Goal: Information Seeking & Learning: Learn about a topic

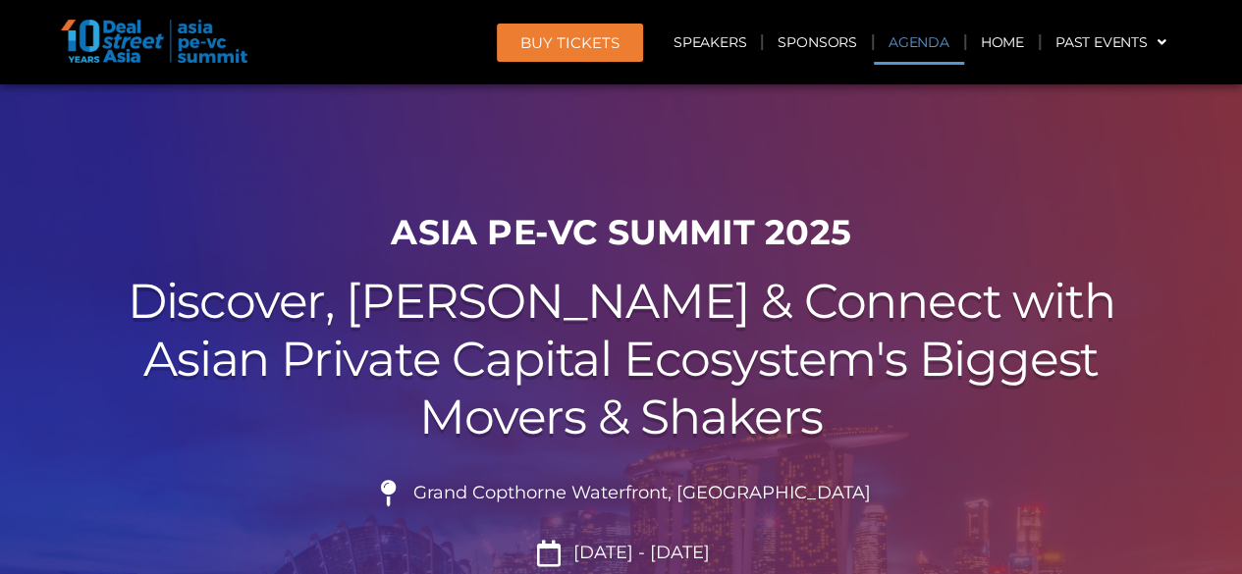
click at [909, 41] on link "Agenda" at bounding box center [919, 42] width 90 height 45
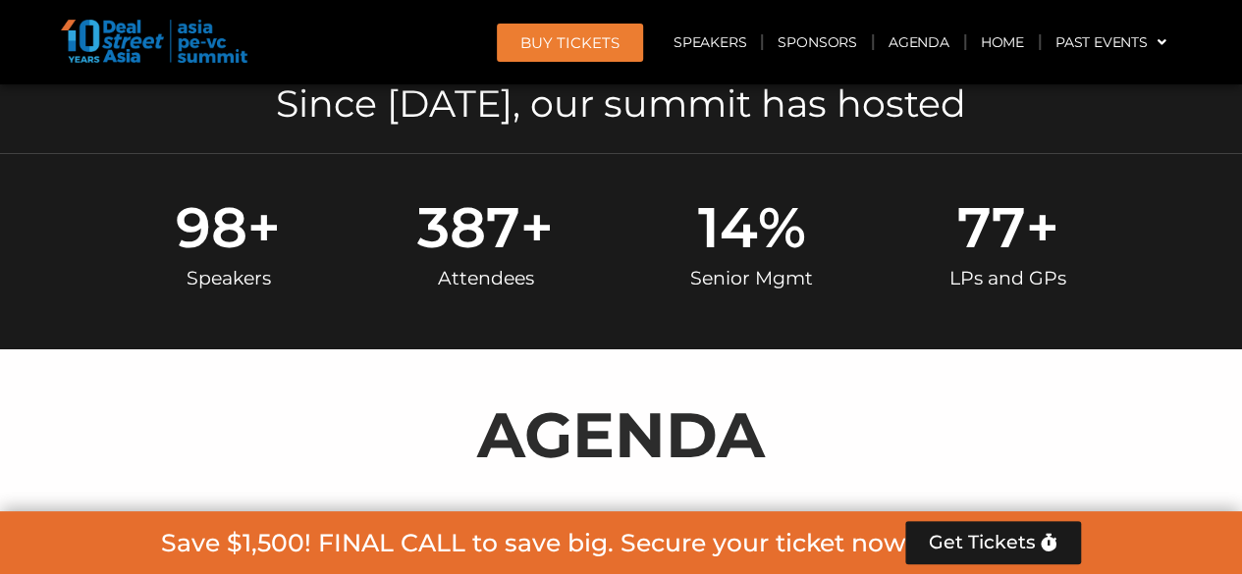
scroll to position [1027, 0]
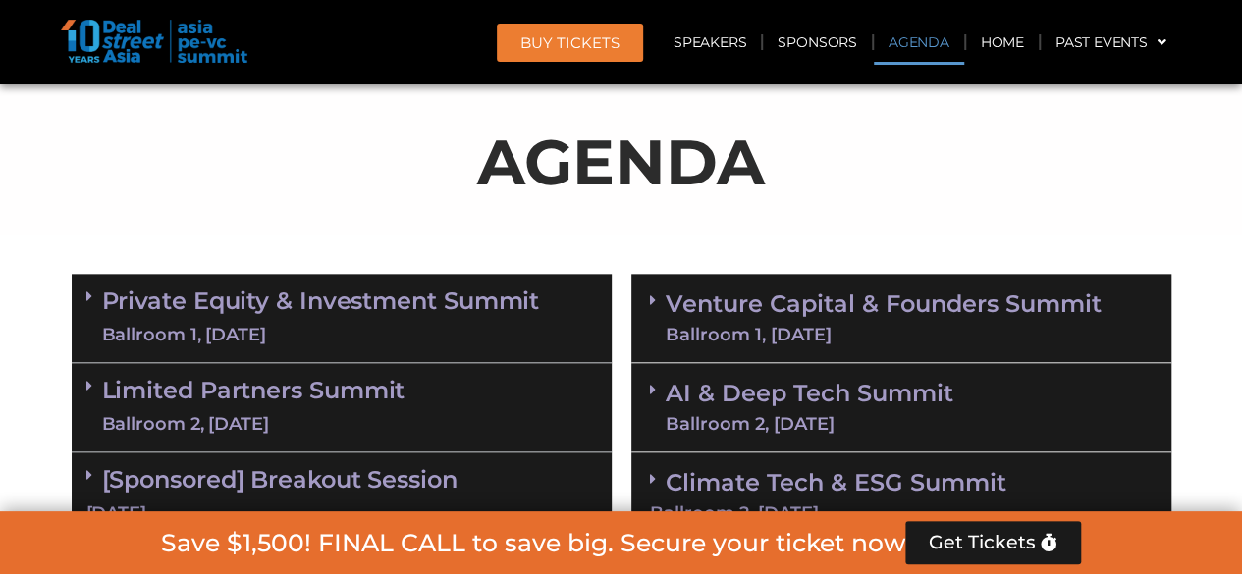
click at [820, 398] on link "AI & Deep Tech Summit Ballroom 2, 11 Sept" at bounding box center [809, 407] width 288 height 51
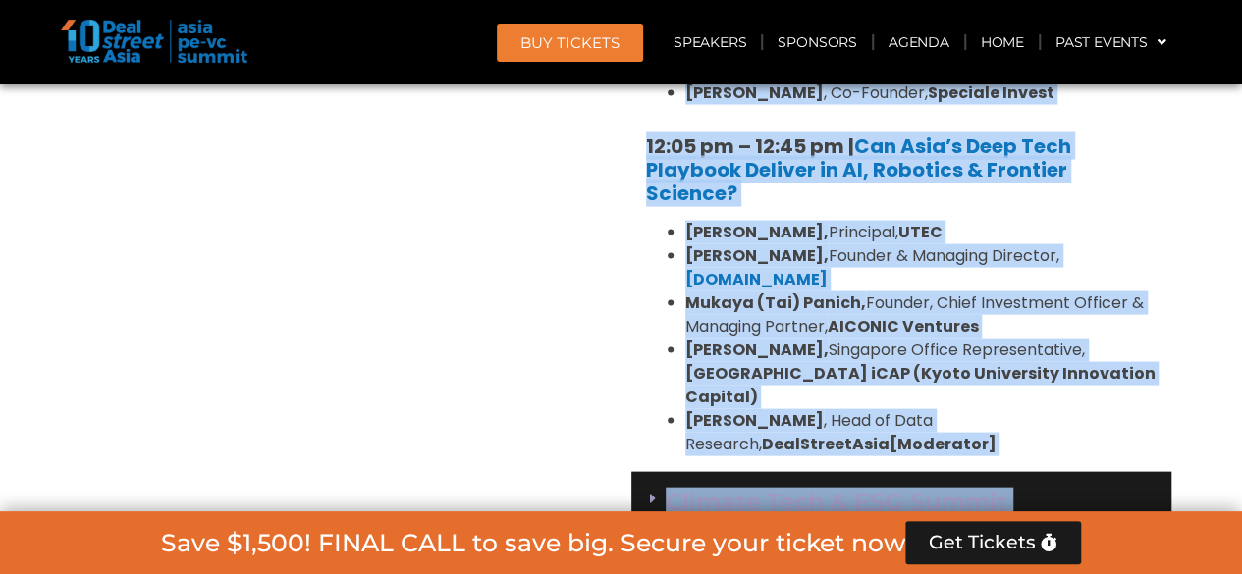
scroll to position [1988, 0]
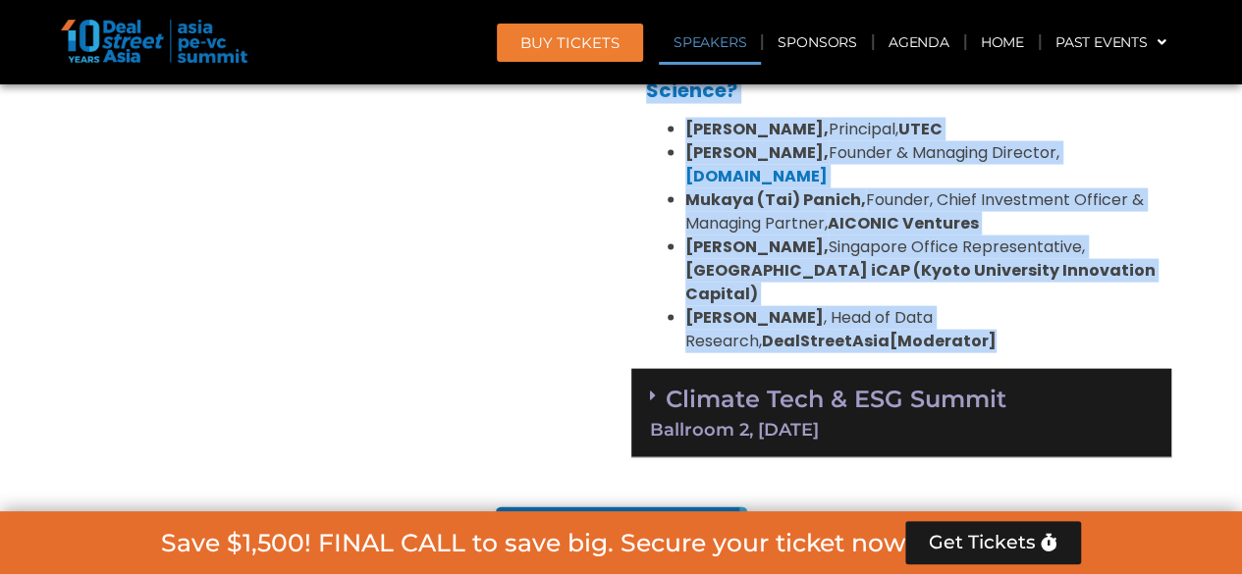
drag, startPoint x: 640, startPoint y: 305, endPoint x: 816, endPoint y: 321, distance: 176.4
copy div "10:30 am – 10:35 am | Welcome address to AI and Deep Tech summit by Andi Haswid…"
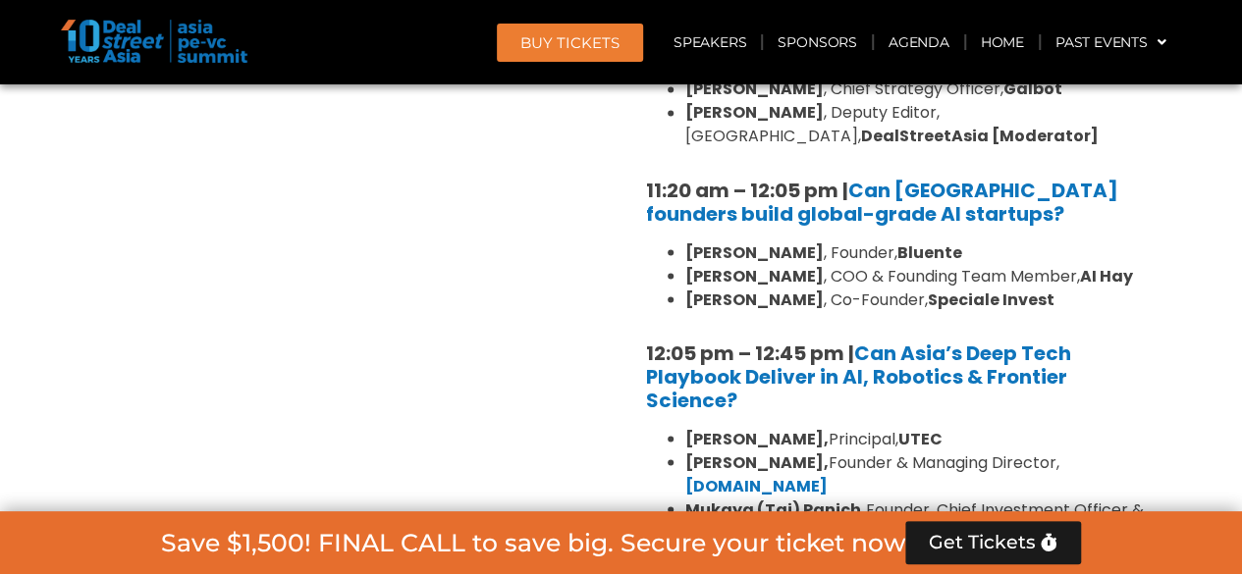
scroll to position [1595, 0]
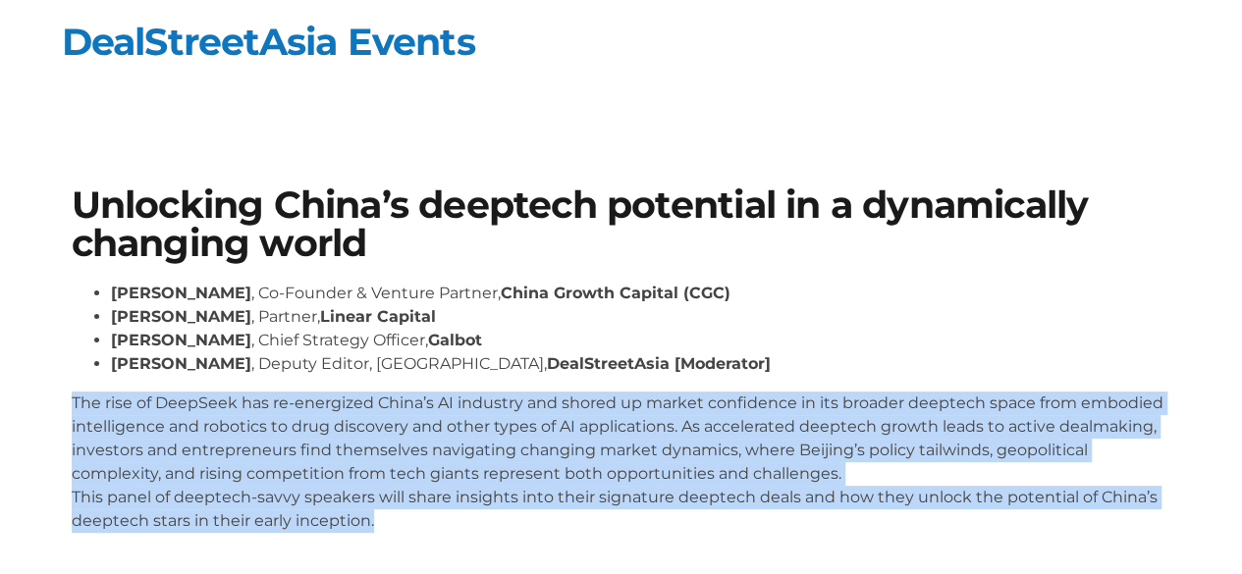
drag, startPoint x: 62, startPoint y: 399, endPoint x: 404, endPoint y: 513, distance: 361.0
click at [404, 513] on div "Unlocking China’s deeptech potential in a dynamically changing world [PERSON_NA…" at bounding box center [621, 368] width 1119 height 382
copy p "The rise of DeepSeek has re-energized China’s AI industry and shored up market …"
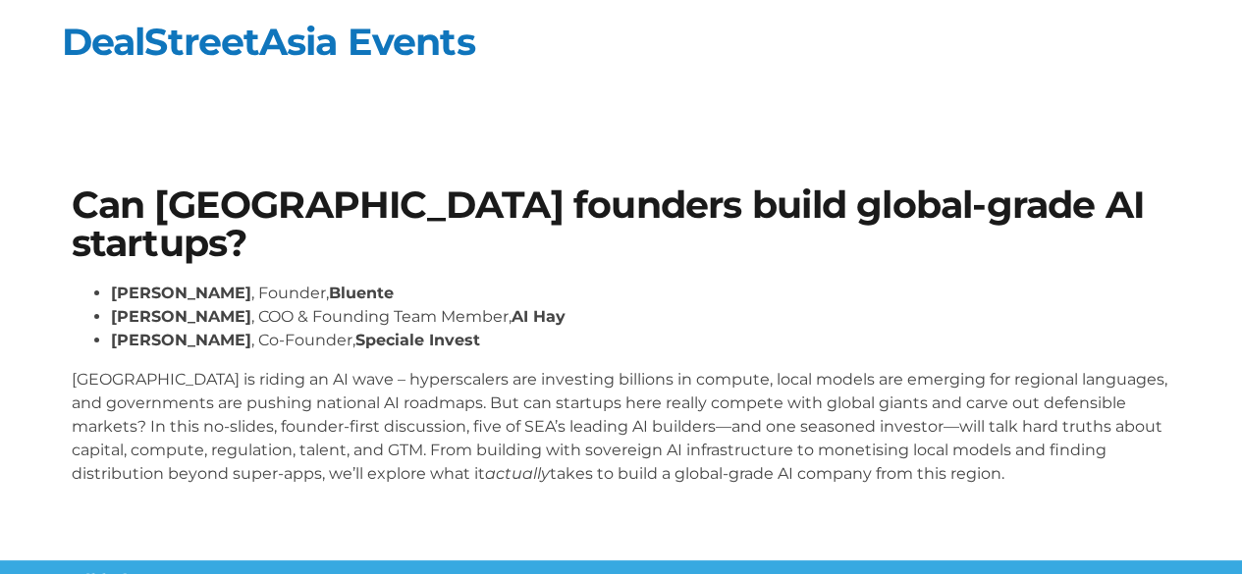
drag, startPoint x: 64, startPoint y: 379, endPoint x: 960, endPoint y: 494, distance: 903.5
click at [960, 494] on div "Can [GEOGRAPHIC_DATA] founders build global-grade AI startups? [PERSON_NAME] , …" at bounding box center [621, 344] width 1119 height 335
copy p "[GEOGRAPHIC_DATA] is riding an AI wave – hyperscalers are investing billions in…"
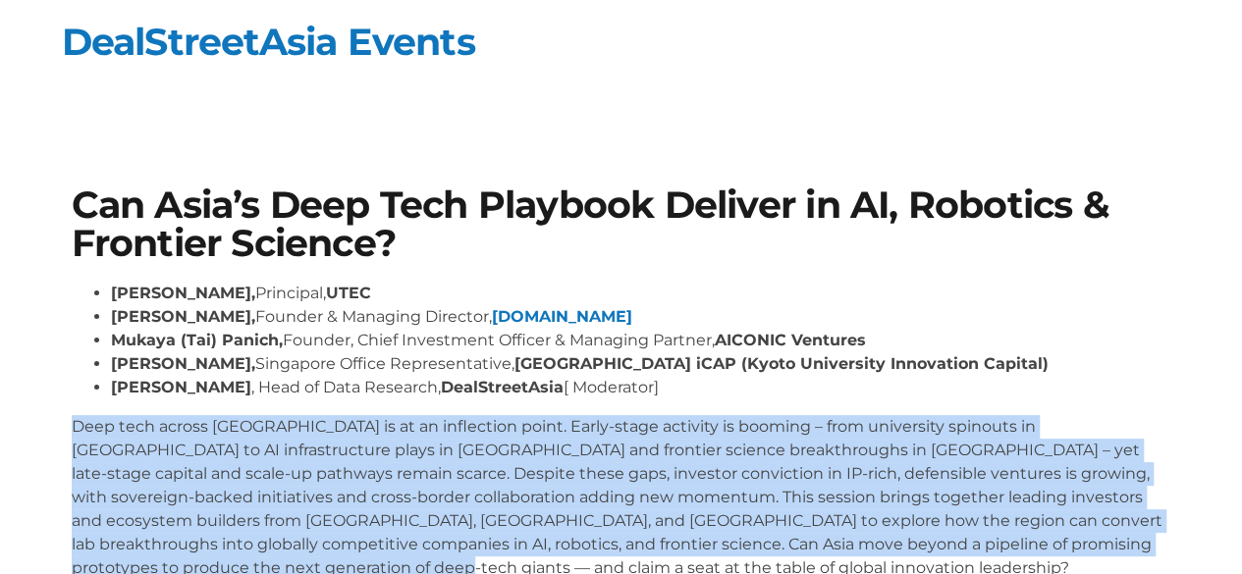
drag, startPoint x: 69, startPoint y: 421, endPoint x: 559, endPoint y: 559, distance: 509.9
click at [559, 559] on section "Can Asia’s Deep Tech Playbook Deliver in AI, Robotics & Frontier Science? Kiran…" at bounding box center [621, 391] width 1242 height 527
copy p "Deep tech across Asia is at an inflection point. Early-stage activity is boomin…"
